Goal: Transaction & Acquisition: Purchase product/service

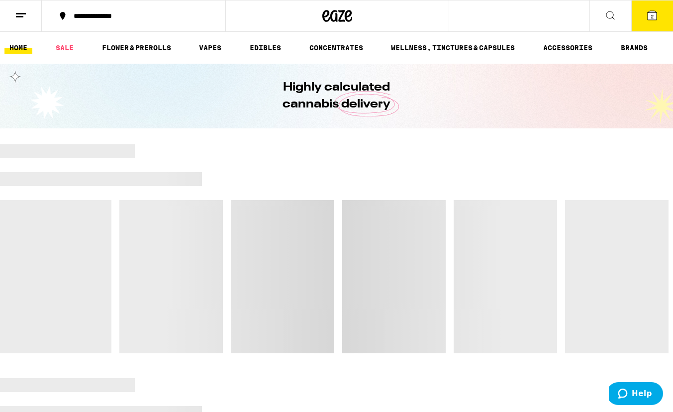
click at [647, 15] on icon at bounding box center [652, 15] width 12 height 12
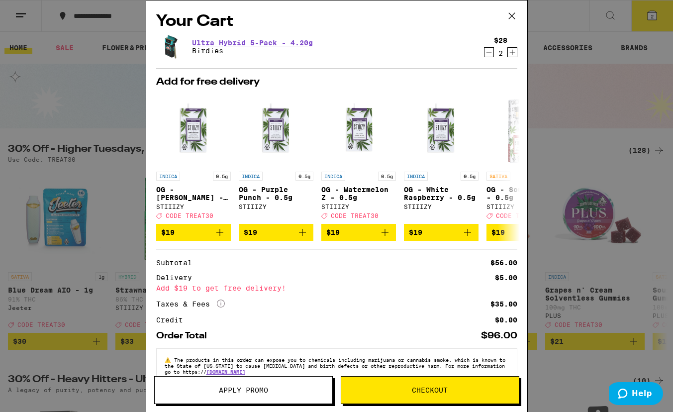
click at [492, 52] on icon "Decrement" at bounding box center [488, 52] width 9 height 12
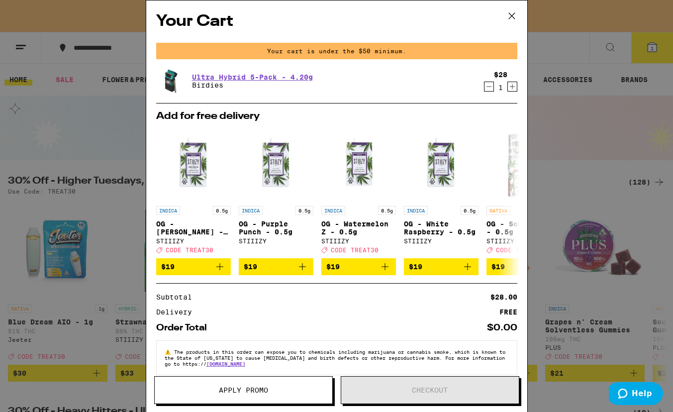
click at [484, 86] on icon "Decrement" at bounding box center [488, 87] width 9 height 12
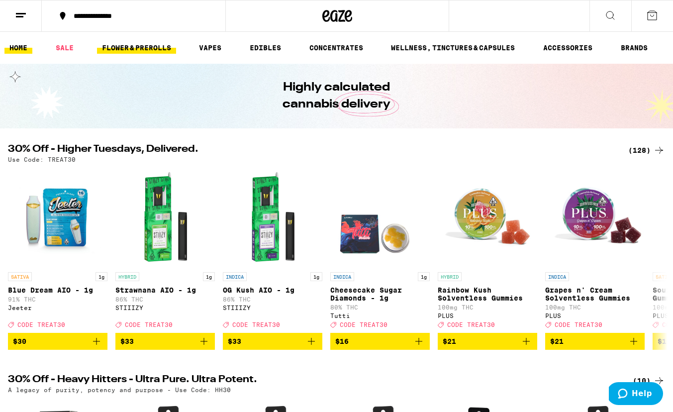
click at [153, 50] on link "FLOWER & PREROLLS" at bounding box center [136, 48] width 79 height 12
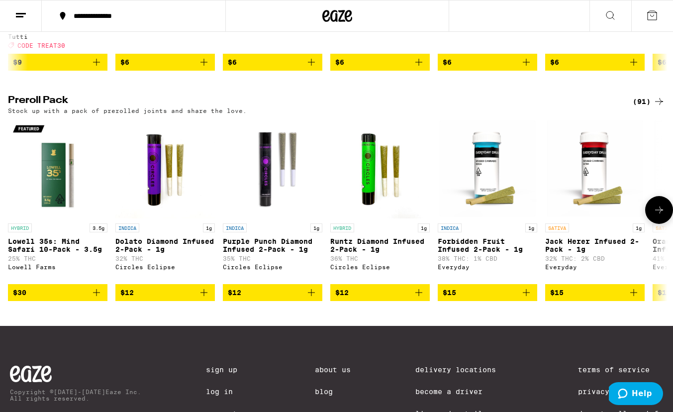
scroll to position [830, 0]
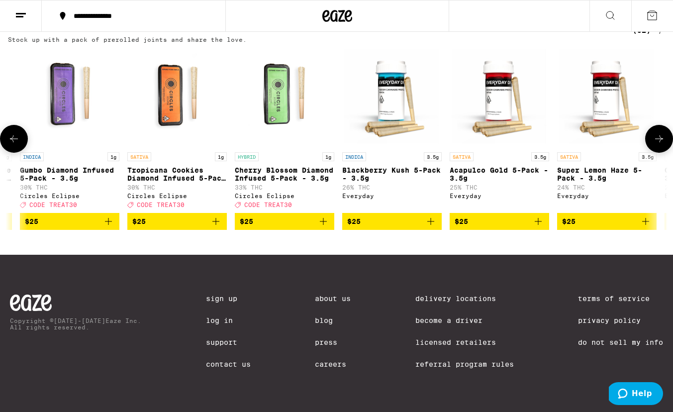
click at [658, 133] on icon at bounding box center [659, 139] width 12 height 12
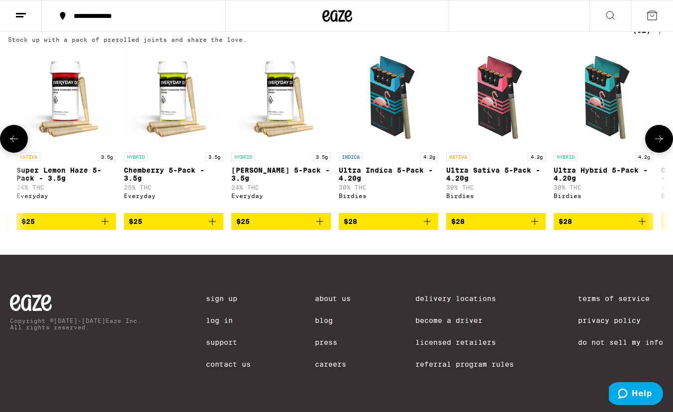
click at [658, 133] on icon at bounding box center [659, 139] width 12 height 12
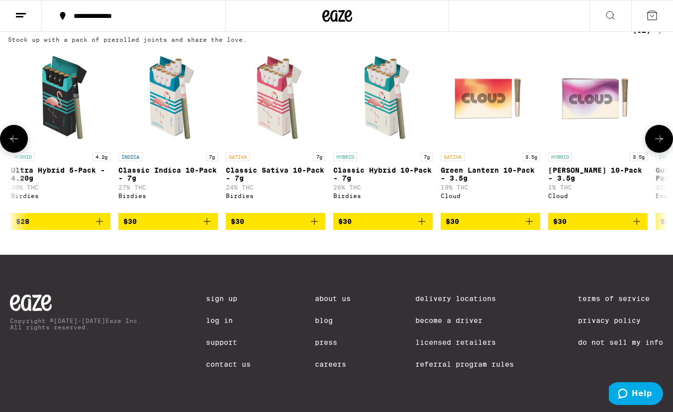
scroll to position [0, 2046]
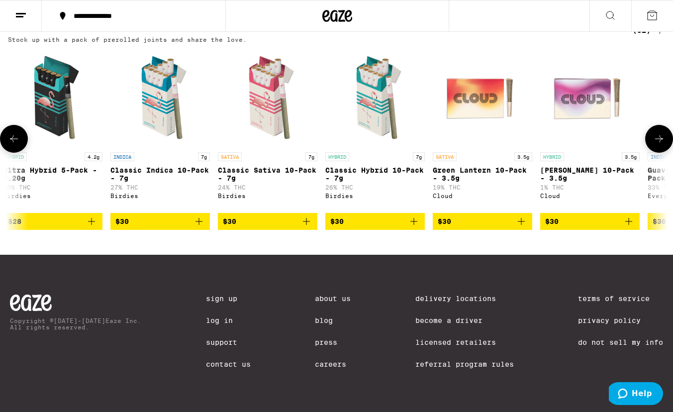
click at [420, 214] on button "$30" at bounding box center [374, 221] width 99 height 17
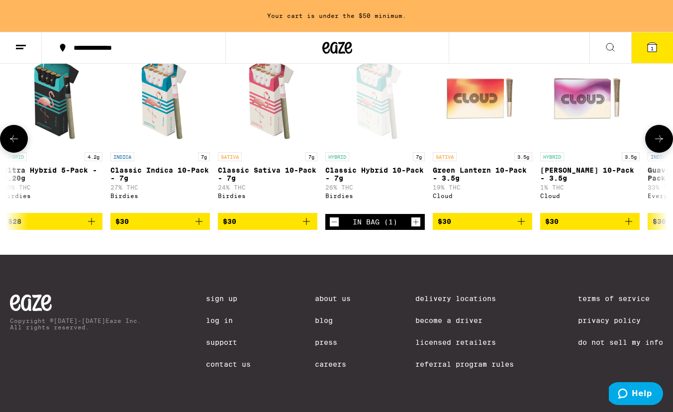
click at [416, 218] on icon "Increment" at bounding box center [415, 222] width 9 height 12
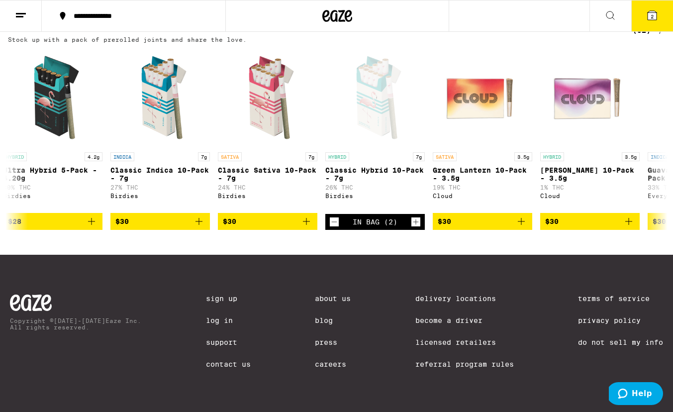
click at [642, 18] on button "2" at bounding box center [652, 15] width 42 height 31
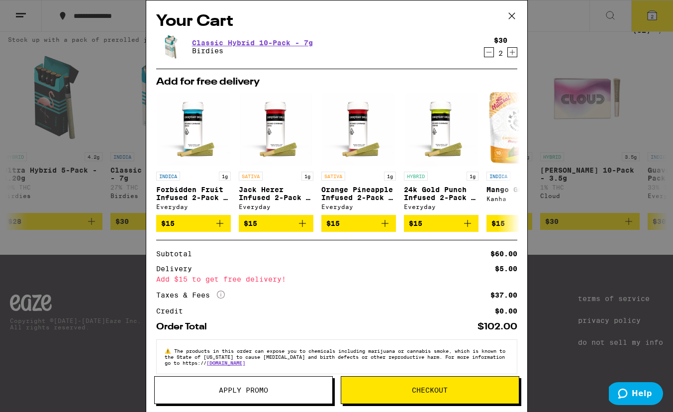
click at [414, 388] on span "Checkout" at bounding box center [430, 389] width 36 height 7
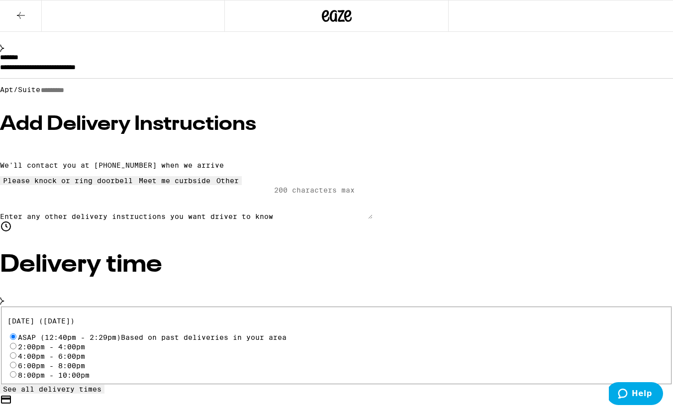
scroll to position [219, 0]
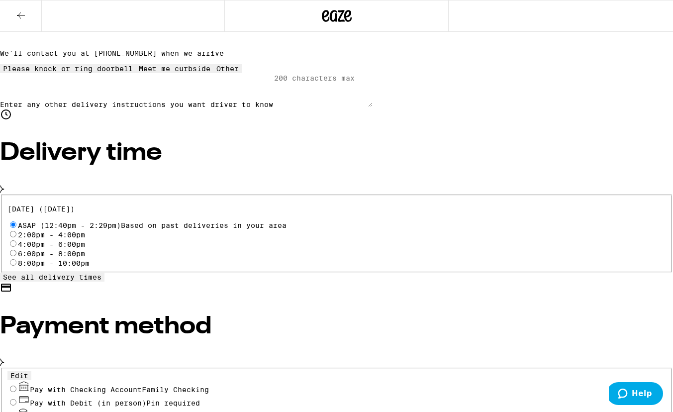
click at [16, 385] on input "Pay with Checking Account Family Checking" at bounding box center [13, 388] width 6 height 6
radio input "true"
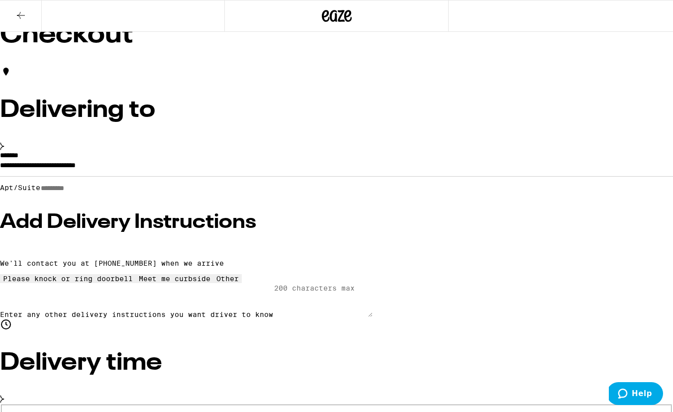
scroll to position [0, 0]
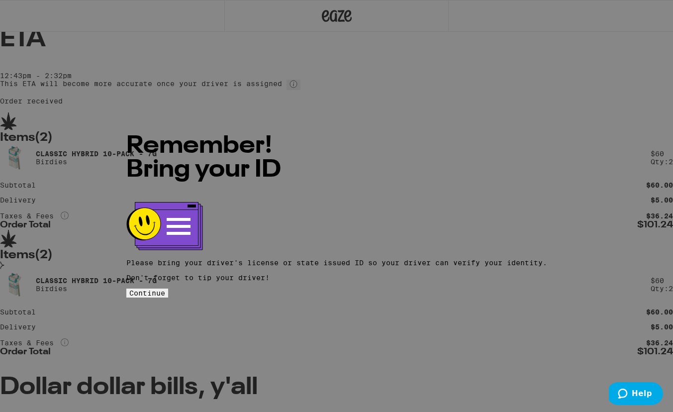
click at [168, 288] on button "Continue" at bounding box center [147, 292] width 42 height 9
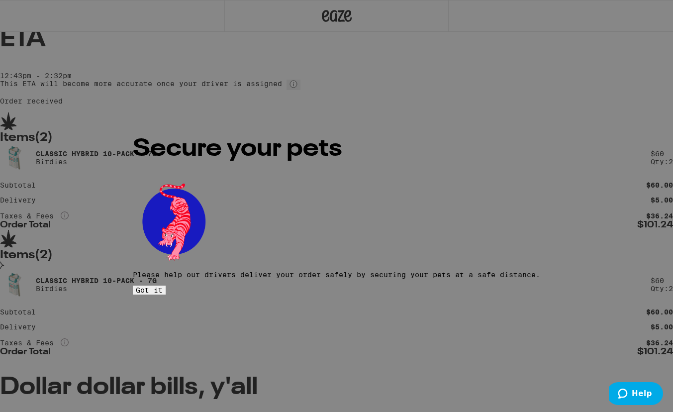
click at [163, 286] on span "Got it" at bounding box center [149, 290] width 27 height 8
